Goal: Task Accomplishment & Management: Use online tool/utility

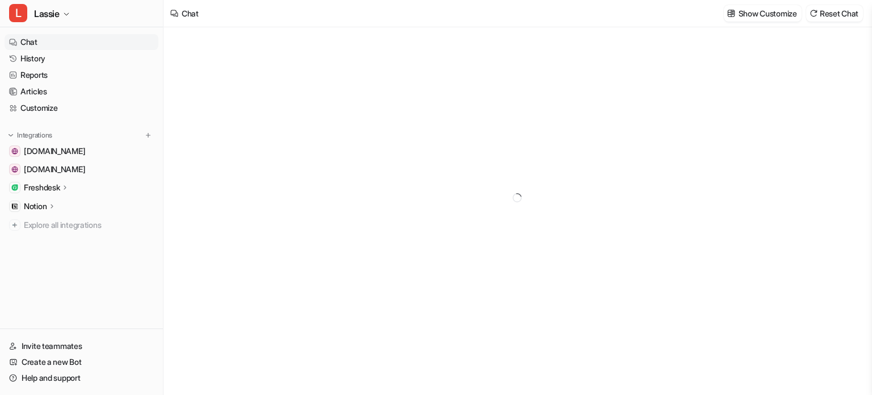
type textarea "**********"
click at [56, 56] on link "History" at bounding box center [82, 59] width 154 height 16
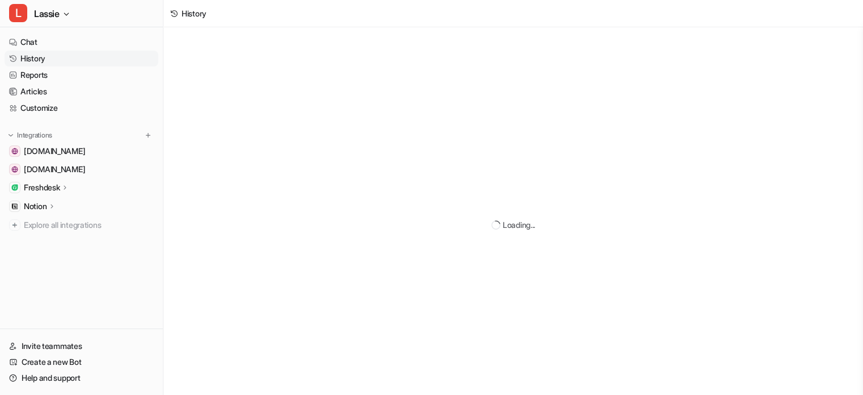
click at [46, 191] on p "Freshdesk" at bounding box center [42, 187] width 36 height 11
click at [47, 205] on p "Overview" at bounding box center [49, 203] width 34 height 11
